Goal: Task Accomplishment & Management: Manage account settings

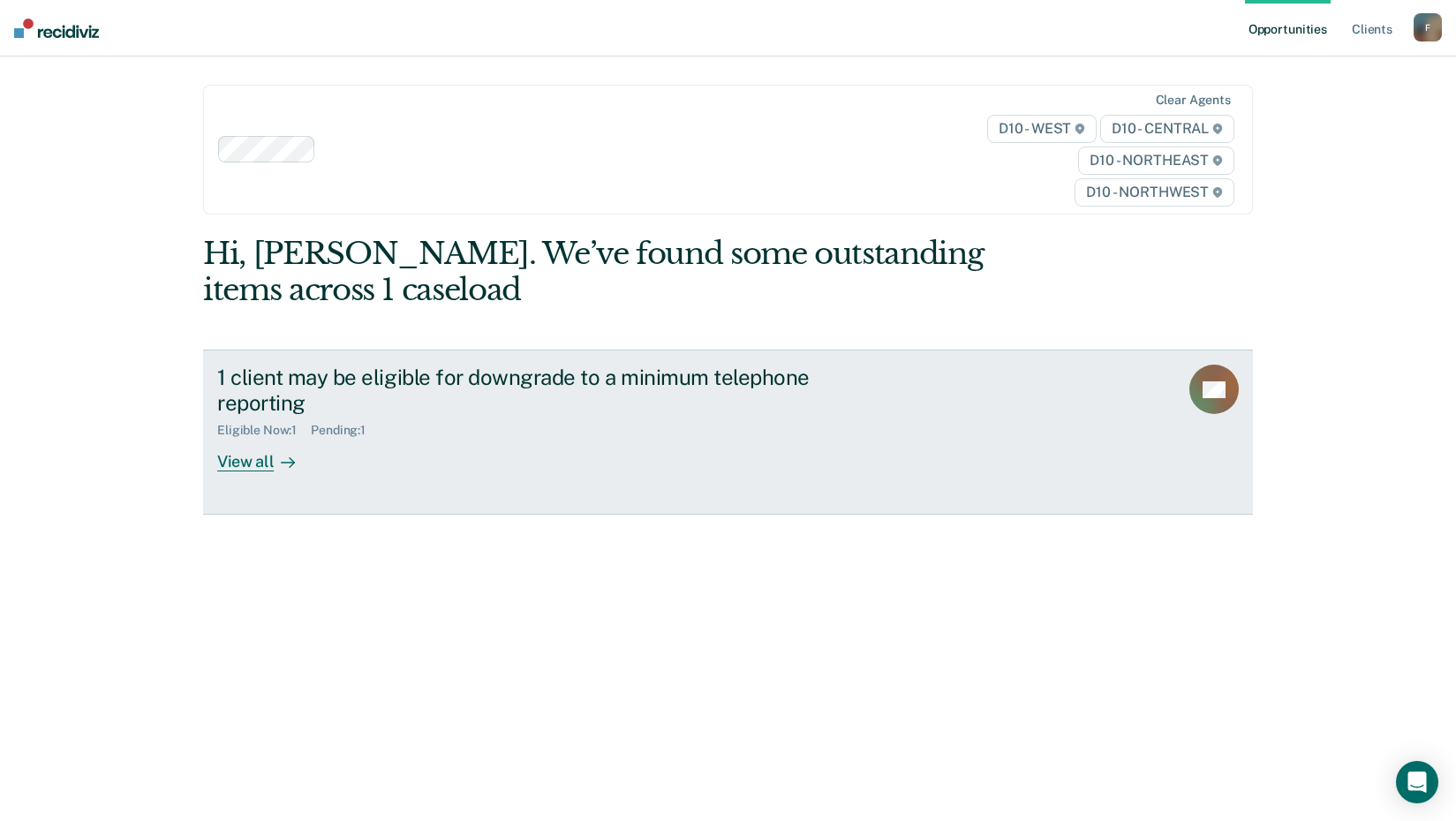
click at [278, 391] on div "1 client may be eligible for downgrade to a minimum telephone reporting" at bounding box center [527, 390] width 620 height 51
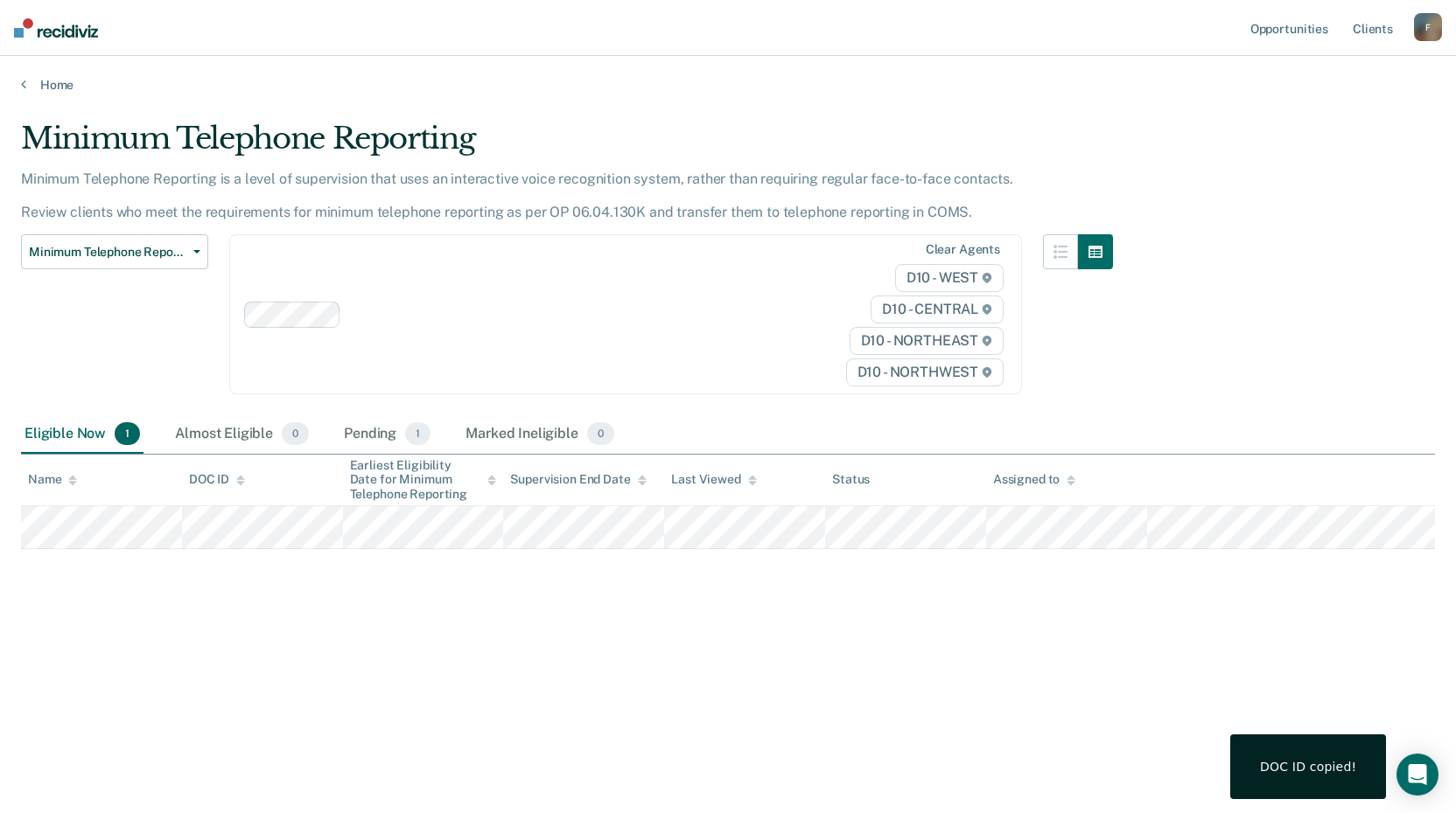
click at [951, 726] on div "Minimum Telephone Reporting Minimum Telephone Reporting is a level of supervisi…" at bounding box center [728, 430] width 1413 height 617
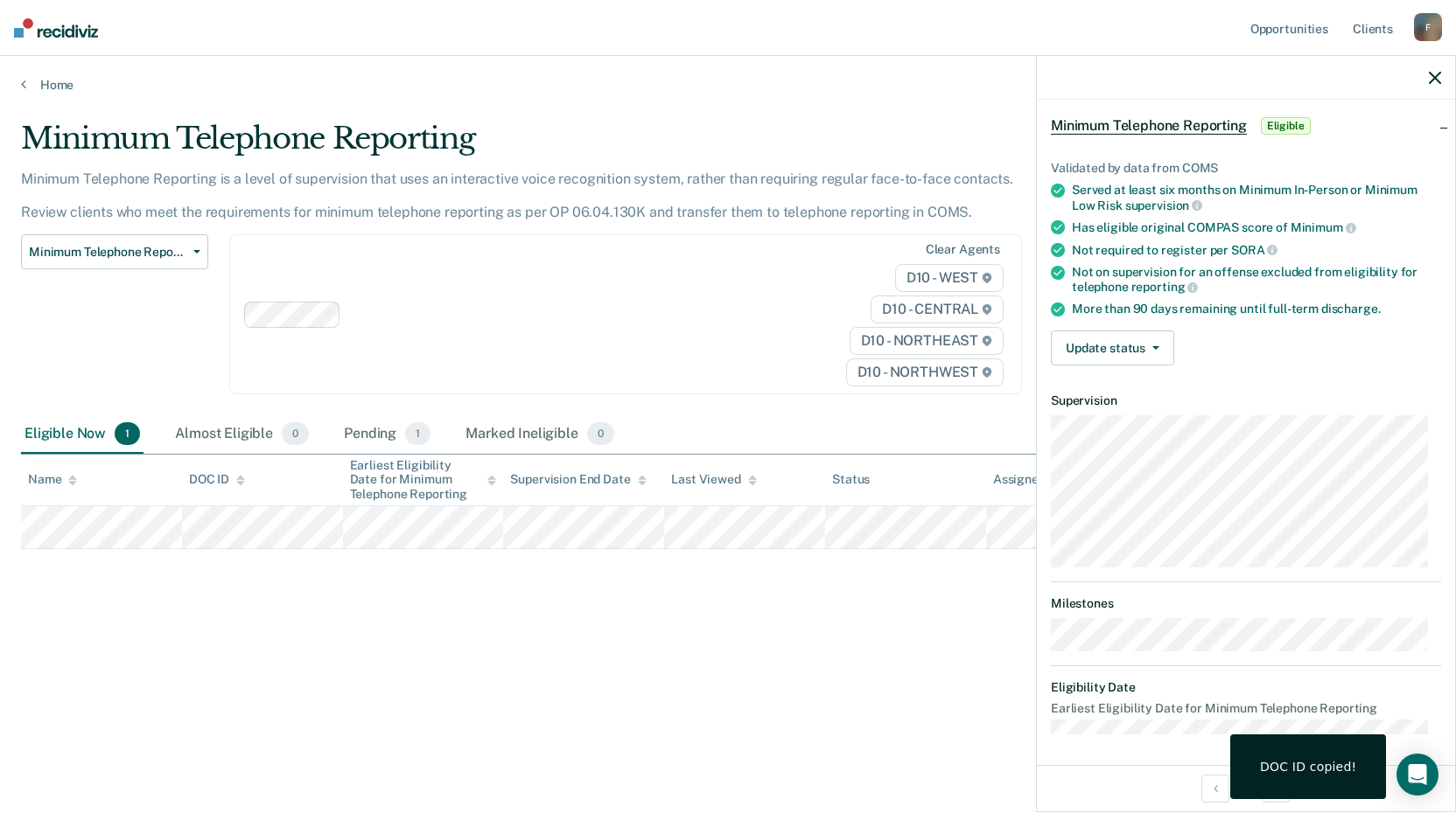
scroll to position [76, 0]
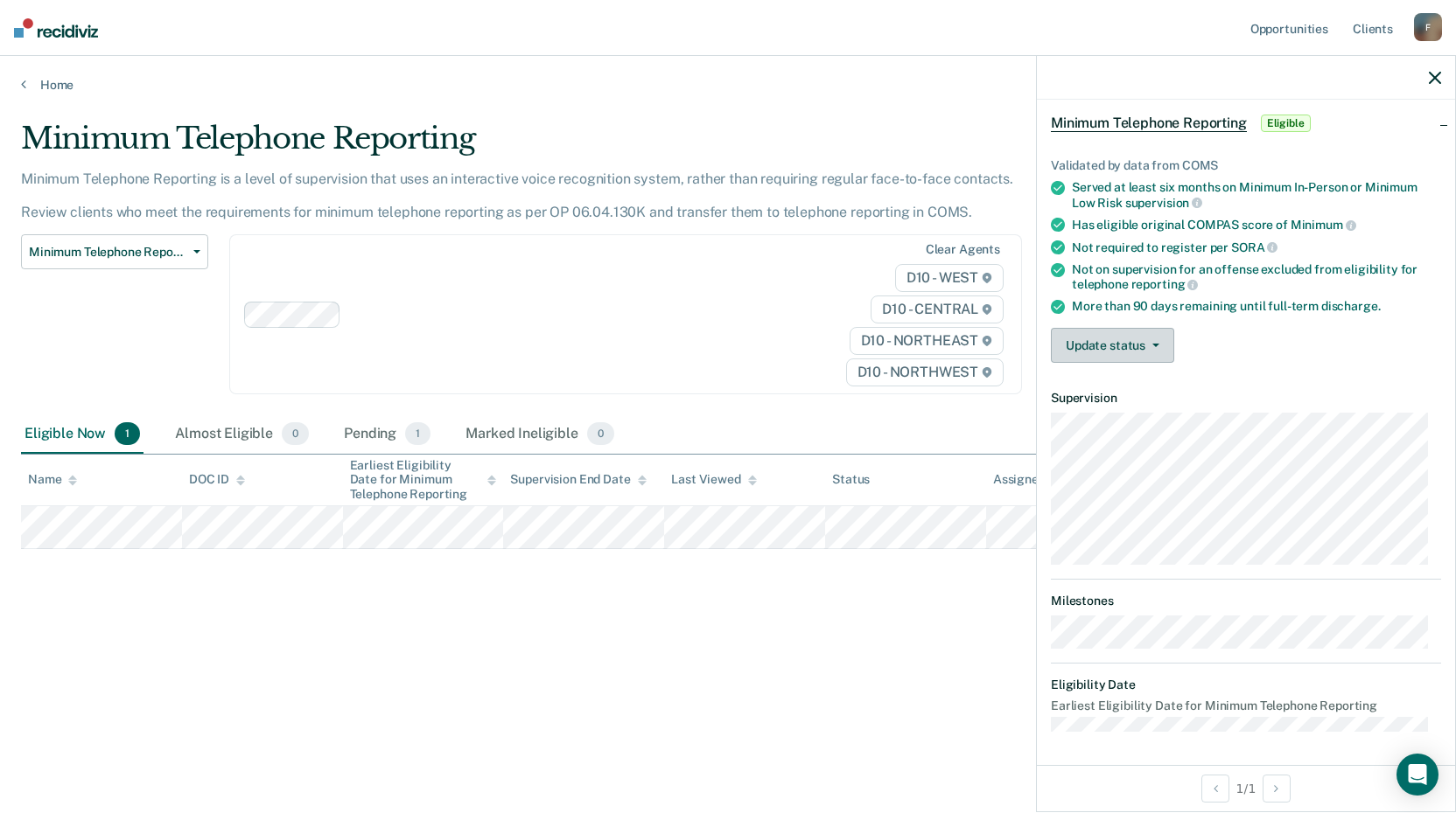
click at [1145, 349] on button "Update status" at bounding box center [1112, 345] width 124 height 35
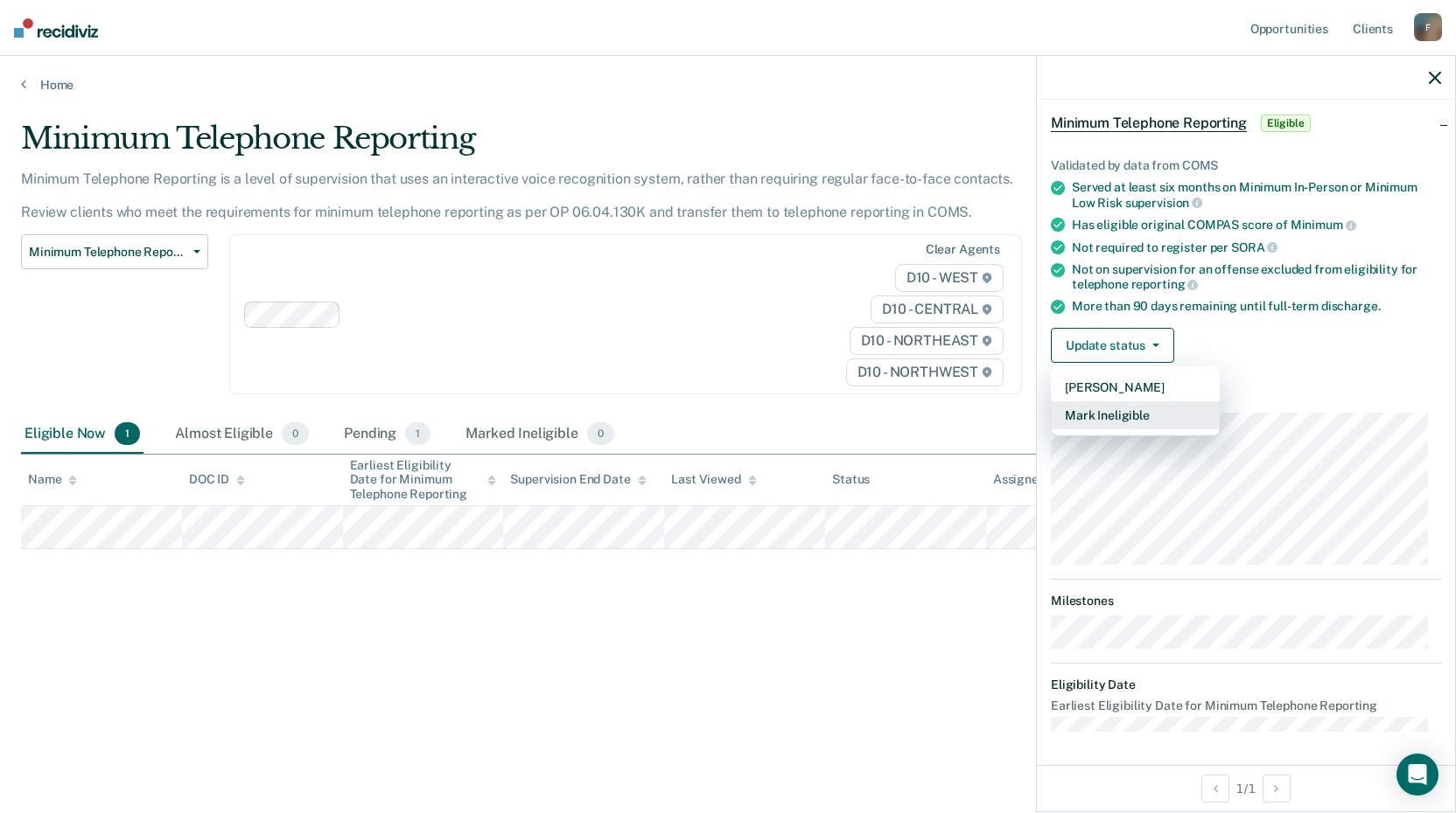
click at [1142, 424] on button "Mark Ineligible" at bounding box center [1135, 415] width 169 height 28
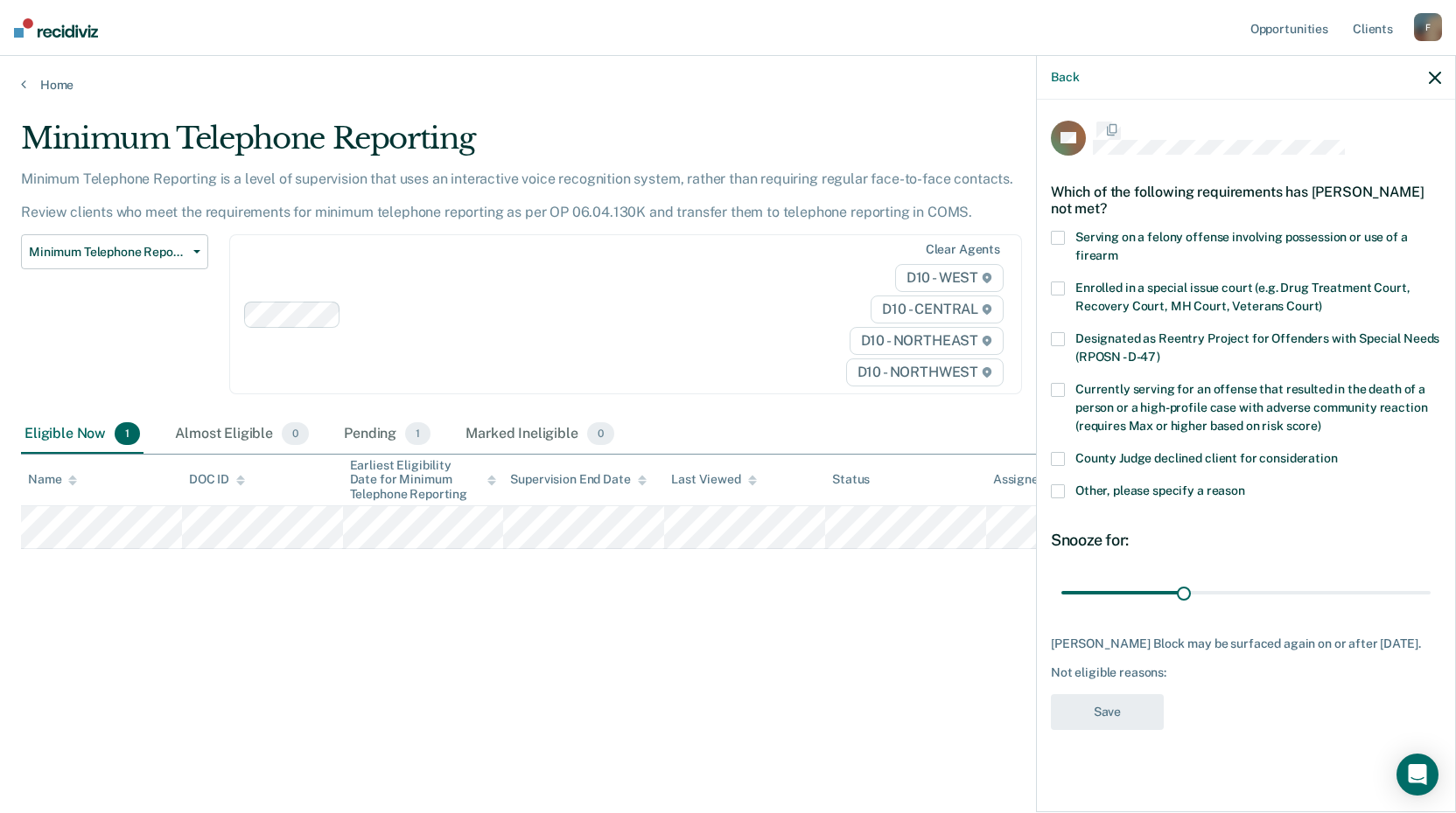
scroll to position [0, 0]
drag, startPoint x: 1059, startPoint y: 285, endPoint x: 1062, endPoint y: 323, distance: 38.1
click at [1058, 287] on span at bounding box center [1057, 291] width 14 height 14
click at [1322, 302] on input "Enrolled in a special issue court (e.g. Drug Treatment Court, Recovery Court, M…" at bounding box center [1322, 302] width 0 height 0
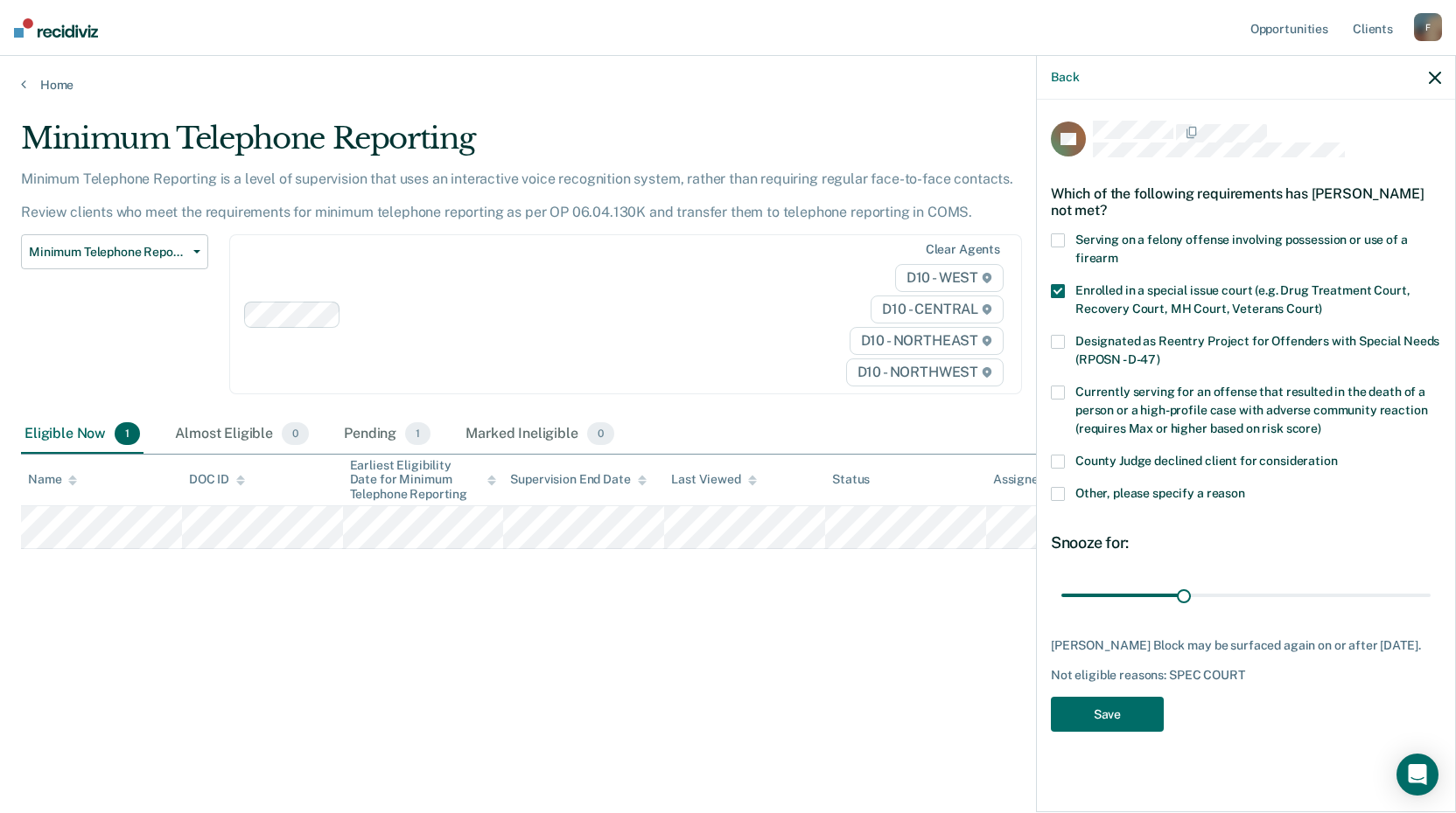
click at [1080, 730] on div "AB Which of the following requirements has [PERSON_NAME] not met? Serving on a …" at bounding box center [1245, 432] width 390 height 623
click at [1080, 726] on button "Save" at bounding box center [1106, 714] width 113 height 36
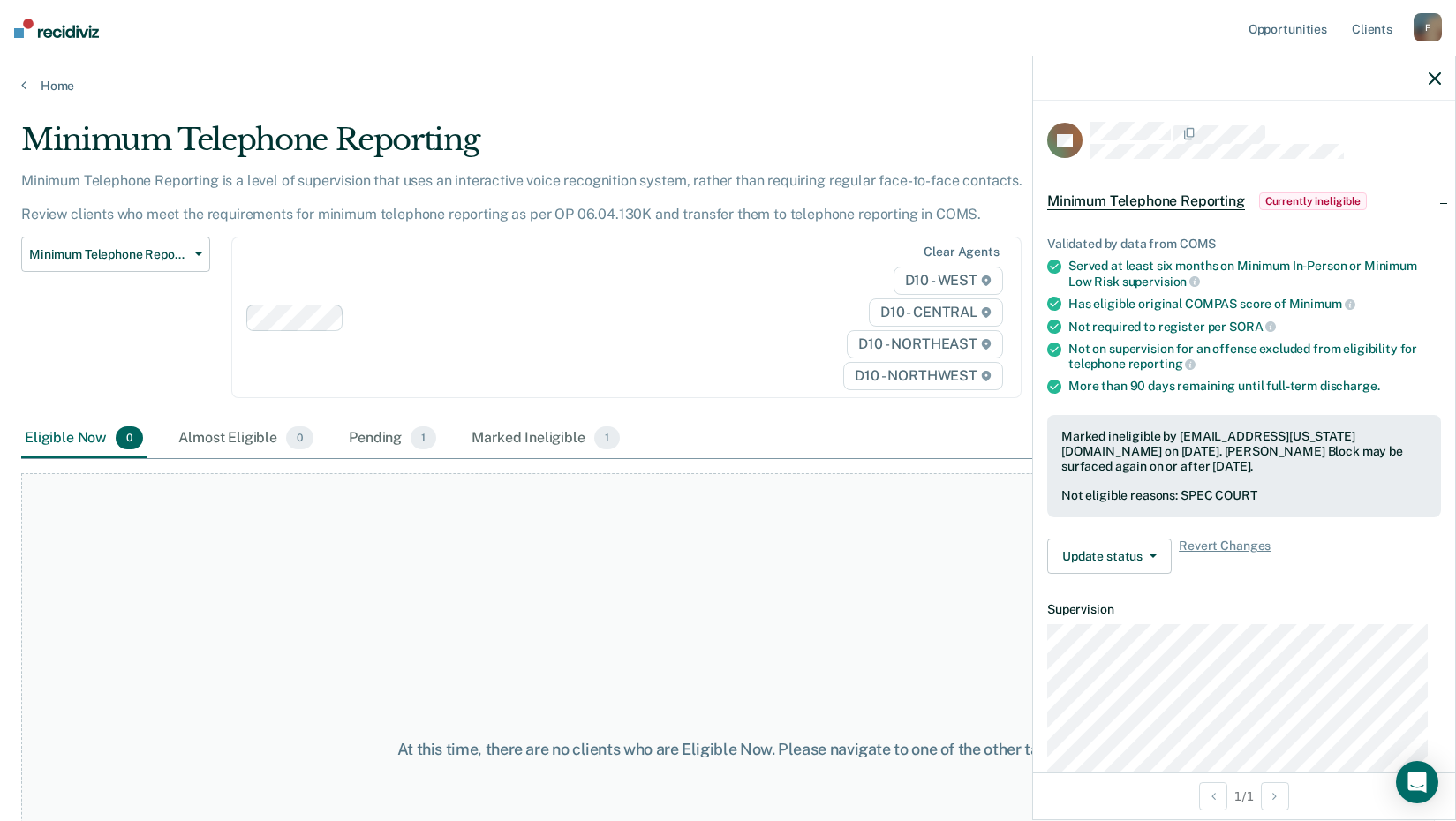
click at [924, 577] on div "At this time, there are no clients who are Eligible Now. Please navigate to one…" at bounding box center [728, 749] width 1414 height 552
click at [357, 431] on div "Pending 1" at bounding box center [392, 438] width 94 height 39
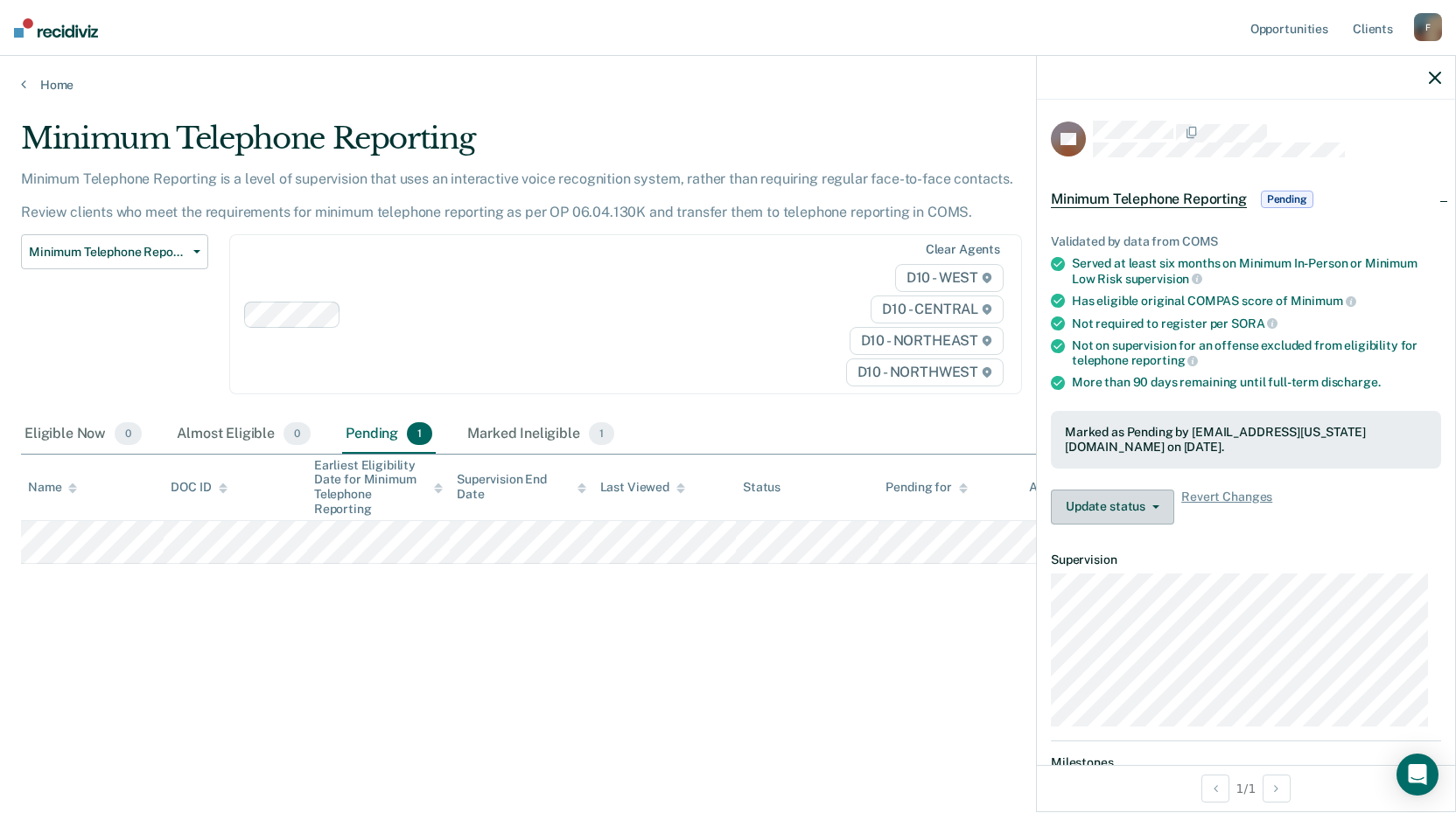
click at [1140, 500] on button "Update status" at bounding box center [1112, 506] width 124 height 35
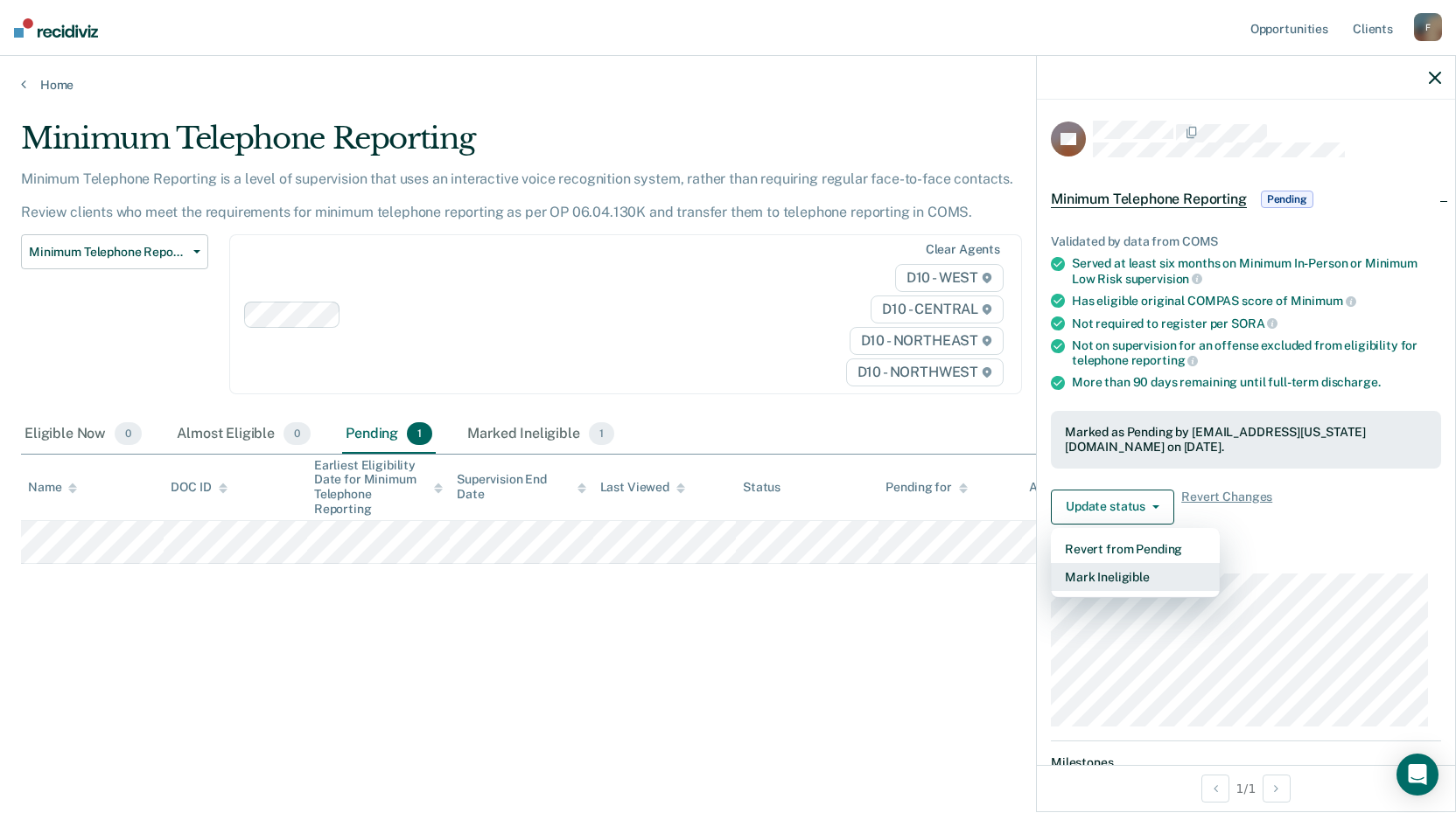
click at [1139, 566] on button "Mark Ineligible" at bounding box center [1135, 576] width 169 height 28
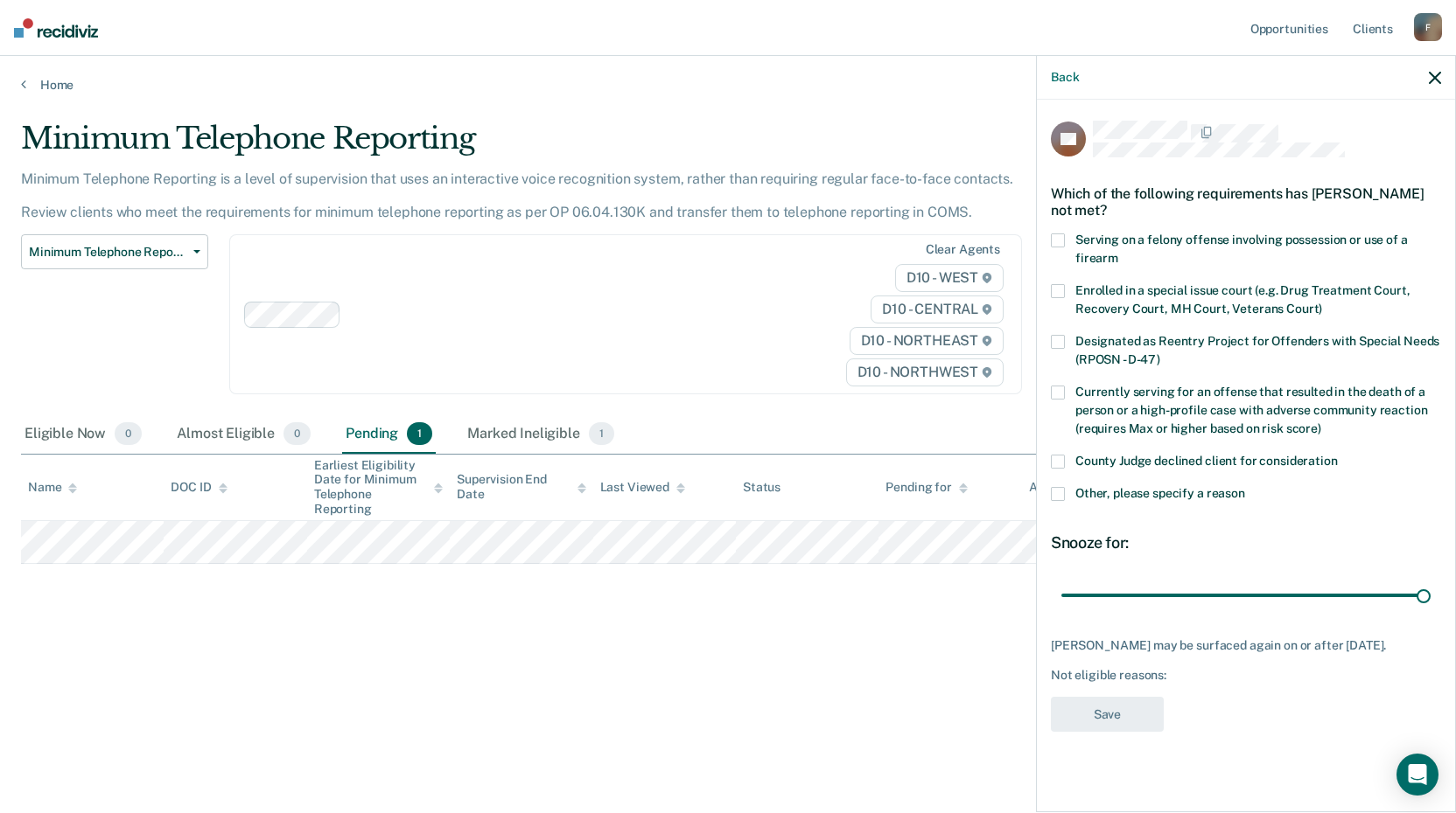
drag, startPoint x: 1186, startPoint y: 596, endPoint x: 1430, endPoint y: 588, distance: 244.1
click at [1430, 588] on input "range" at bounding box center [1245, 595] width 369 height 30
drag, startPoint x: 1414, startPoint y: 590, endPoint x: 1290, endPoint y: 595, distance: 124.1
click at [1290, 595] on input "range" at bounding box center [1245, 595] width 369 height 30
drag, startPoint x: 1301, startPoint y: 592, endPoint x: 1329, endPoint y: 593, distance: 28.0
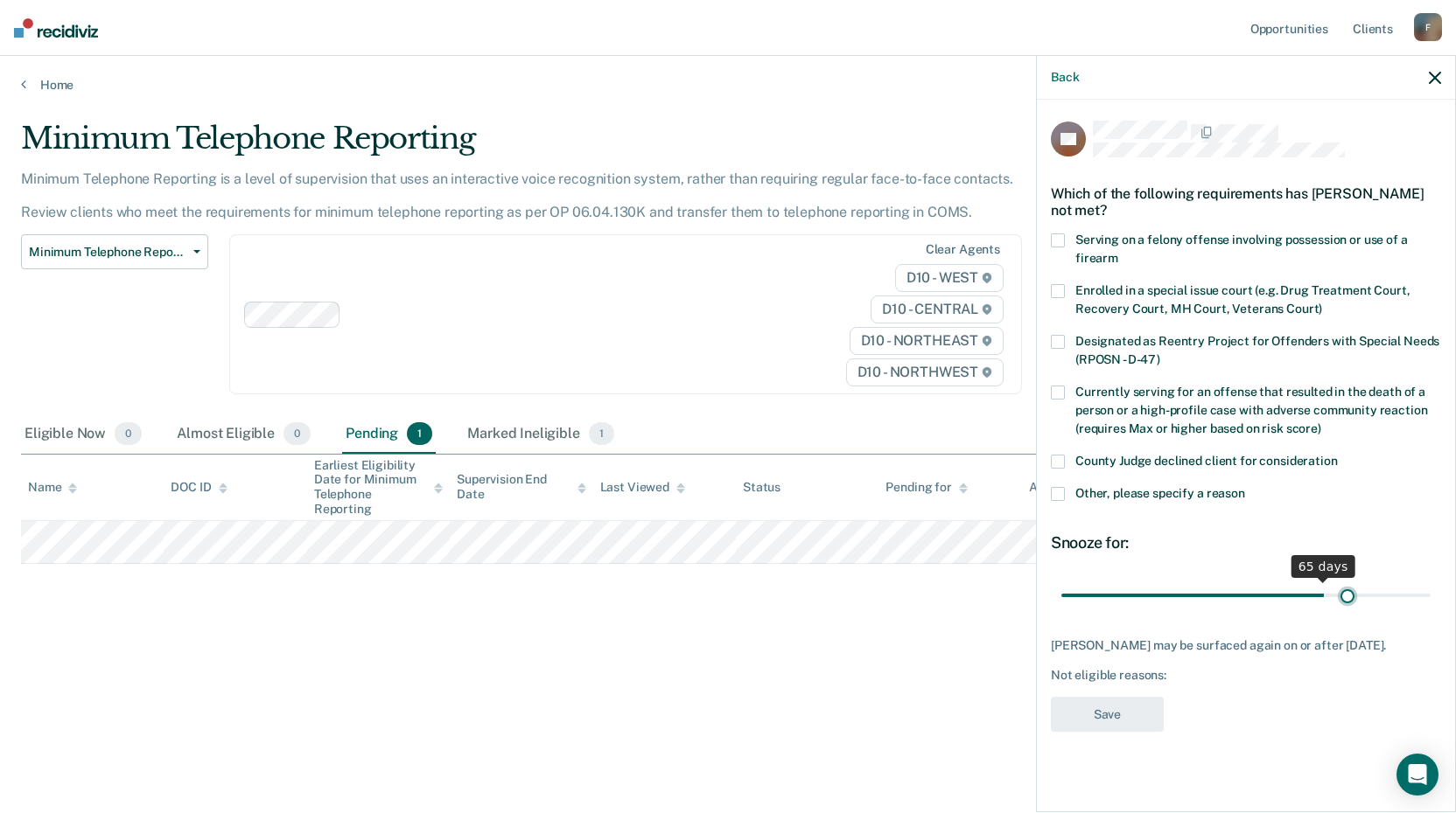
type input "71"
click at [1347, 589] on input "range" at bounding box center [1245, 595] width 369 height 30
click at [1436, 75] on icon "button" at bounding box center [1435, 78] width 12 height 12
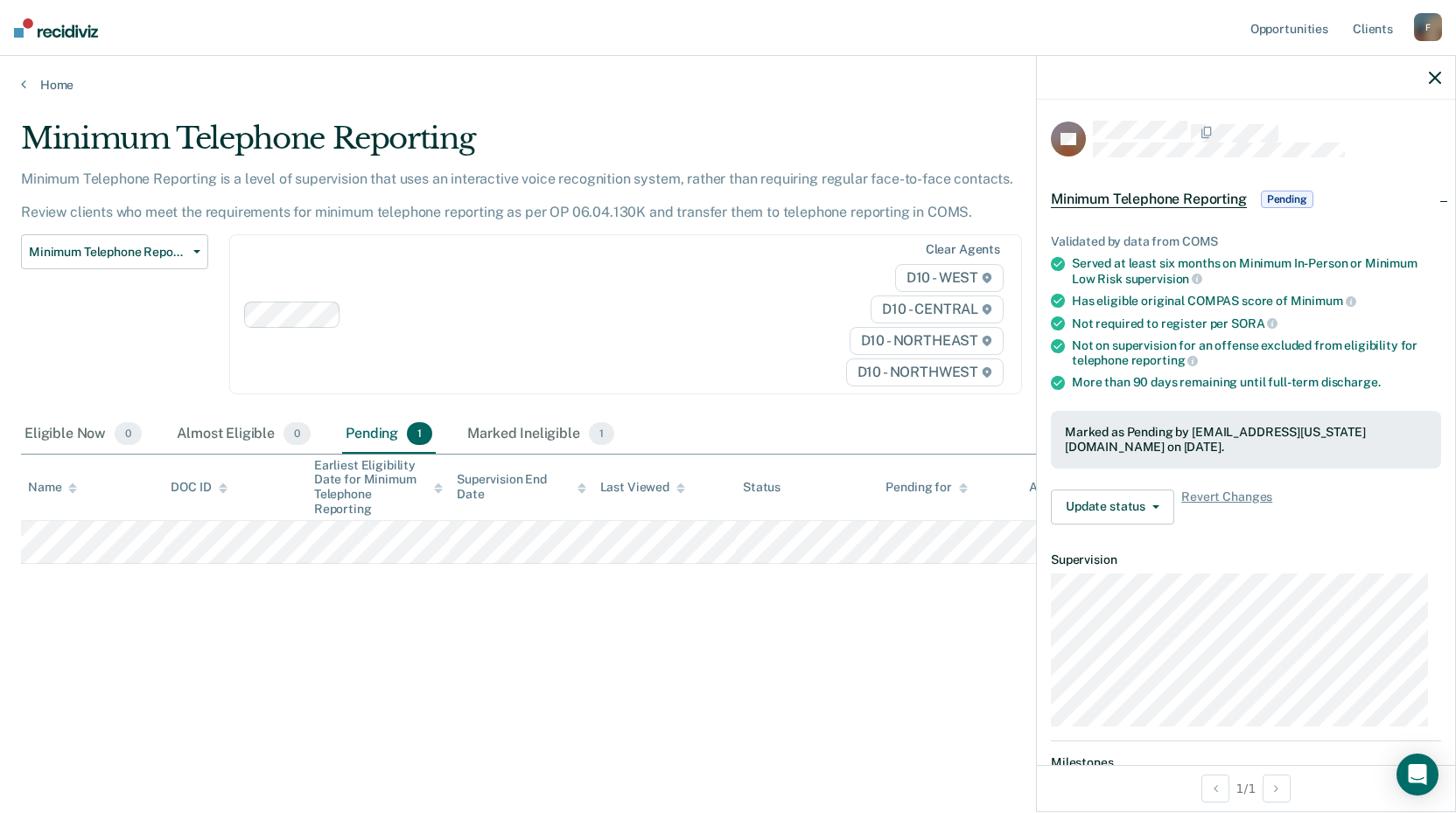
click at [860, 712] on div "Minimum Telephone Reporting Minimum Telephone Reporting is a level of supervisi…" at bounding box center [728, 430] width 1413 height 617
click at [829, 752] on main "Minimum Telephone Reporting Minimum Telephone Reporting is a level of supervisi…" at bounding box center [728, 450] width 1456 height 715
click at [1435, 83] on div at bounding box center [1246, 77] width 418 height 44
click at [1433, 76] on icon "button" at bounding box center [1435, 78] width 12 height 12
